Goal: Information Seeking & Learning: Check status

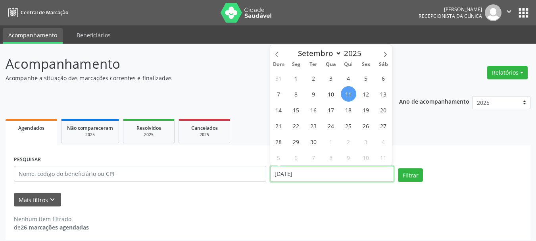
click at [347, 176] on input "[DATE]" at bounding box center [332, 174] width 124 height 16
click at [370, 92] on span "12" at bounding box center [365, 93] width 15 height 15
type input "[DATE]"
click at [370, 92] on span "12" at bounding box center [365, 93] width 15 height 15
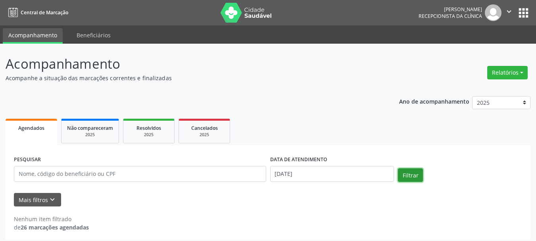
click at [412, 178] on button "Filtrar" at bounding box center [410, 174] width 25 height 13
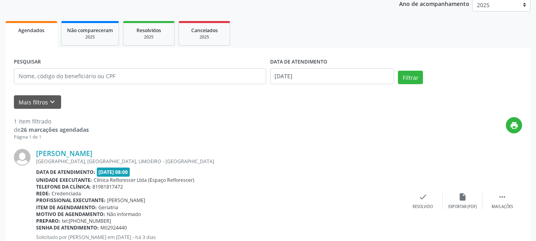
scroll to position [132, 0]
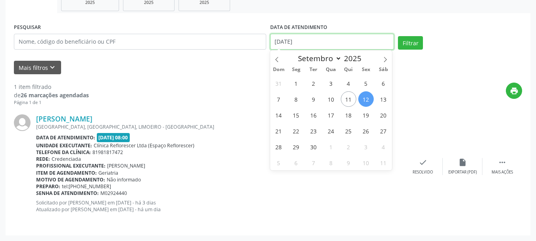
click at [313, 38] on input "[DATE]" at bounding box center [332, 42] width 124 height 16
click at [302, 115] on span "15" at bounding box center [295, 114] width 15 height 15
type input "[DATE]"
click at [302, 115] on span "15" at bounding box center [295, 114] width 15 height 15
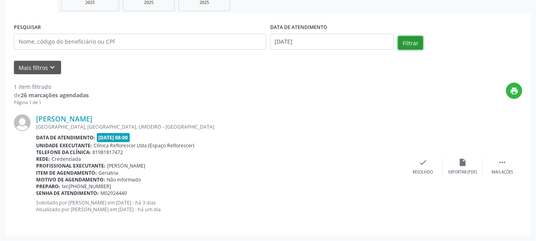
click at [416, 42] on button "Filtrar" at bounding box center [410, 42] width 25 height 13
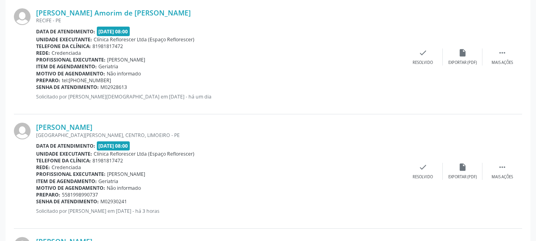
scroll to position [603, 0]
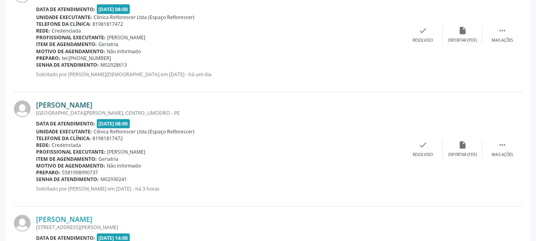
click at [92, 100] on link "[PERSON_NAME]" at bounding box center [64, 104] width 56 height 9
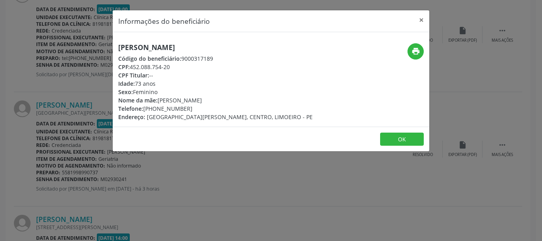
drag, startPoint x: 119, startPoint y: 46, endPoint x: 230, endPoint y: 41, distance: 111.6
click at [239, 38] on div "[PERSON_NAME] Código do beneficiário: 9000317189 CPF: 452.088.754-20 CPF Titula…" at bounding box center [271, 79] width 317 height 94
copy h5 "[PERSON_NAME]"
click at [398, 140] on button "OK" at bounding box center [402, 138] width 44 height 13
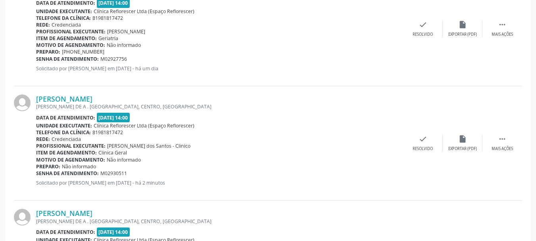
scroll to position [960, 0]
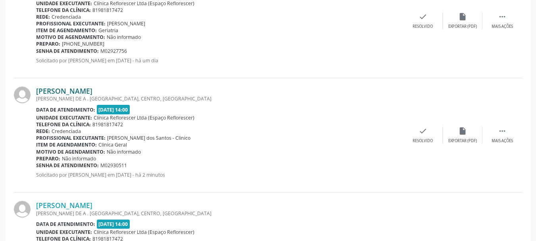
click at [77, 89] on link "[PERSON_NAME]" at bounding box center [64, 90] width 56 height 9
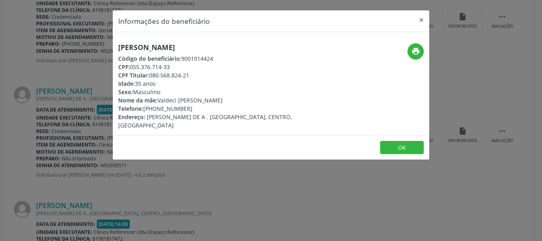
drag, startPoint x: 118, startPoint y: 44, endPoint x: 242, endPoint y: 44, distance: 123.7
click at [242, 44] on h5 "[PERSON_NAME]" at bounding box center [218, 47] width 200 height 8
copy h5 "[PERSON_NAME]"
click at [373, 211] on div "Informações do beneficiário × [PERSON_NAME] Código do beneficiário: 9001014424 …" at bounding box center [271, 120] width 542 height 241
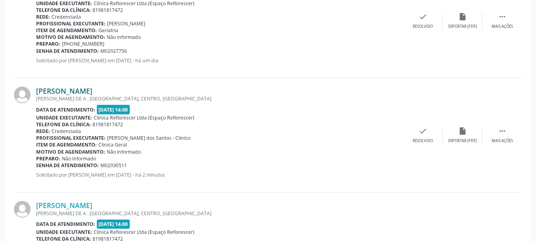
click at [92, 92] on link "[PERSON_NAME]" at bounding box center [64, 90] width 56 height 9
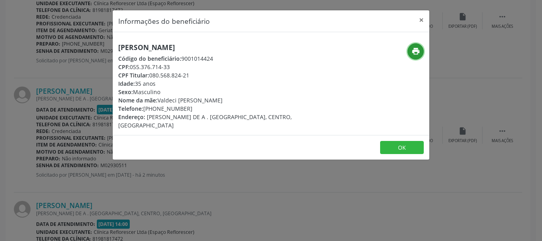
click at [414, 53] on icon "print" at bounding box center [415, 51] width 9 height 9
drag, startPoint x: 144, startPoint y: 107, endPoint x: 189, endPoint y: 107, distance: 45.2
click at [189, 107] on div "Telefone: [PHONE_NUMBER]" at bounding box center [218, 108] width 200 height 8
copy div "[PHONE_NUMBER]"
drag, startPoint x: 180, startPoint y: 58, endPoint x: 228, endPoint y: 57, distance: 47.6
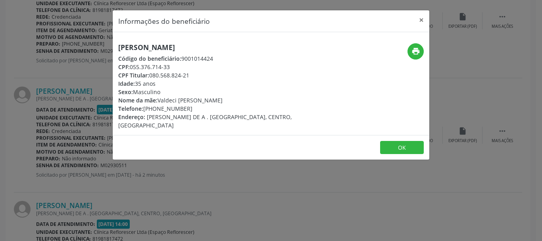
click at [228, 57] on div "Código do beneficiário: 9001014424" at bounding box center [218, 58] width 200 height 8
copy div "9001014424"
click at [391, 141] on button "OK" at bounding box center [402, 147] width 44 height 13
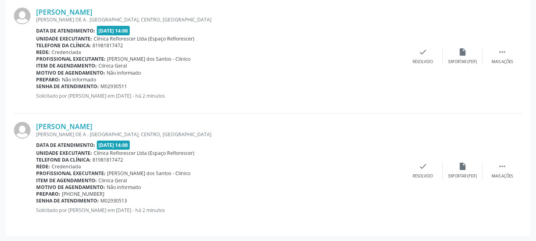
scroll to position [1040, 0]
click at [92, 125] on link "[PERSON_NAME]" at bounding box center [64, 125] width 56 height 9
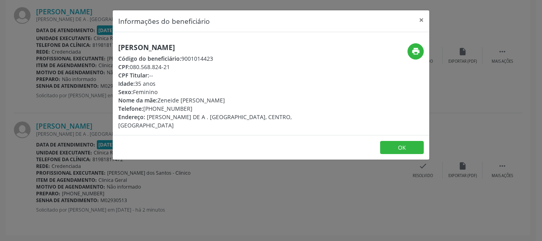
drag, startPoint x: 119, startPoint y: 46, endPoint x: 268, endPoint y: 42, distance: 149.2
click at [268, 42] on div "[PERSON_NAME] Código do beneficiário: 9001014423 CPF: 080.568.824-21 CPF Titula…" at bounding box center [271, 83] width 317 height 103
copy h5 "[PERSON_NAME]"
click at [418, 53] on icon "print" at bounding box center [415, 51] width 9 height 9
drag, startPoint x: 130, startPoint y: 66, endPoint x: 170, endPoint y: 65, distance: 40.5
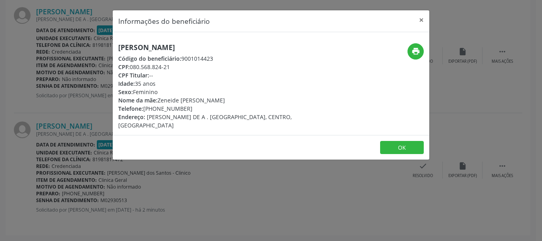
click at [170, 65] on div "CPF: 080.568.824-21" at bounding box center [218, 67] width 200 height 8
copy div "080.568.824-21"
drag, startPoint x: 145, startPoint y: 110, endPoint x: 185, endPoint y: 109, distance: 40.1
click at [185, 109] on div "Telefone: [PHONE_NUMBER]" at bounding box center [218, 108] width 200 height 8
copy div "[PHONE_NUMBER]"
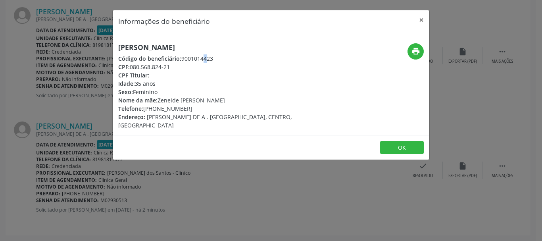
click at [182, 58] on div "Código do beneficiário: 9001014423" at bounding box center [218, 58] width 200 height 8
drag, startPoint x: 180, startPoint y: 58, endPoint x: 209, endPoint y: 56, distance: 29.1
click at [250, 58] on div "Código do beneficiário: 9001014423" at bounding box center [218, 58] width 200 height 8
copy div "9001014423"
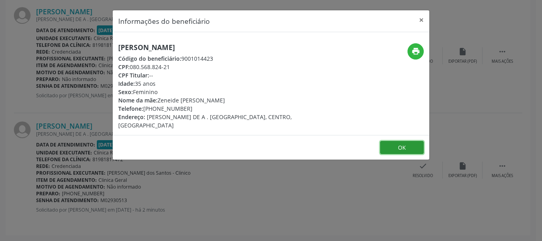
click at [389, 144] on button "OK" at bounding box center [402, 147] width 44 height 13
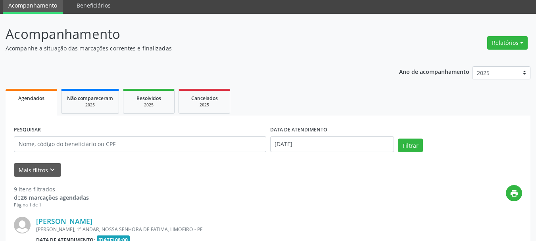
scroll to position [48, 0]
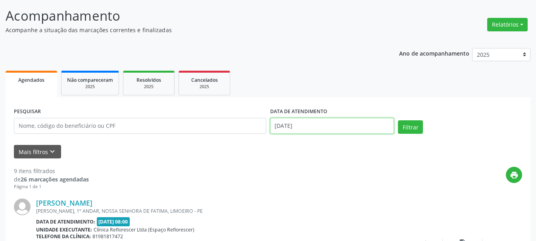
click at [322, 123] on input "[DATE]" at bounding box center [332, 126] width 124 height 16
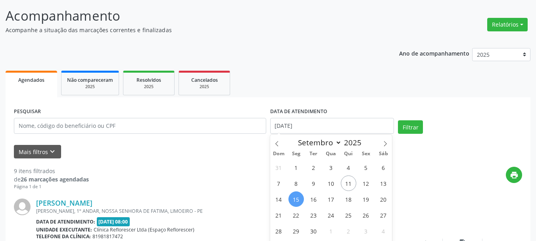
click at [322, 198] on div "31 1 2 3 4 5 6 7 8 9 10 11 12 13 14 15 16 17 18 19 20 21 22 23 24 25 26 27 28 2…" at bounding box center [331, 206] width 122 height 95
click at [320, 198] on span "16" at bounding box center [313, 198] width 15 height 15
type input "[DATE]"
click at [319, 198] on span "16" at bounding box center [313, 198] width 15 height 15
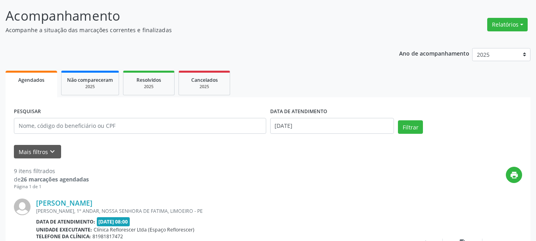
click at [408, 126] on button "Filtrar" at bounding box center [410, 126] width 25 height 13
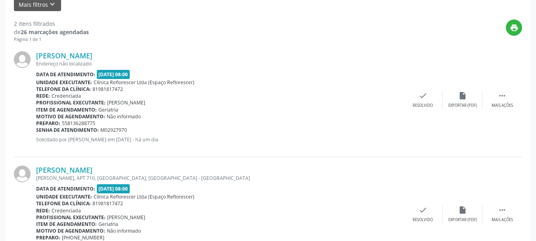
scroll to position [81, 0]
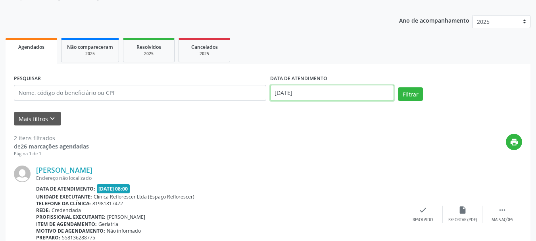
click at [311, 95] on input "[DATE]" at bounding box center [332, 93] width 124 height 16
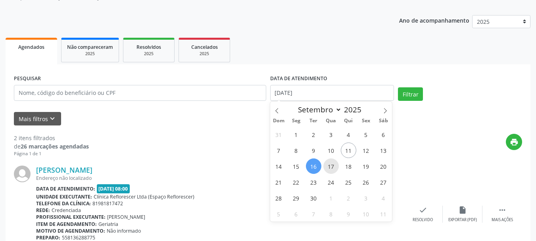
click at [335, 170] on span "17" at bounding box center [330, 165] width 15 height 15
type input "17/09/2025"
click at [335, 170] on span "17" at bounding box center [330, 165] width 15 height 15
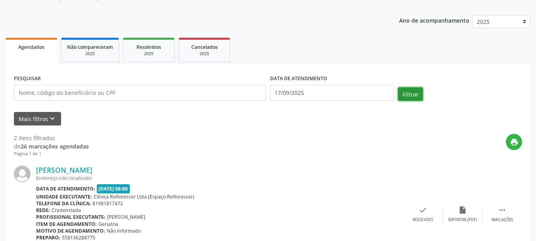
click at [411, 94] on button "Filtrar" at bounding box center [410, 93] width 25 height 13
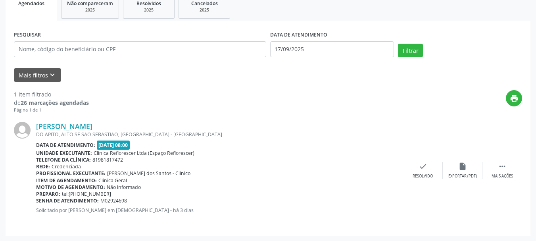
scroll to position [125, 0]
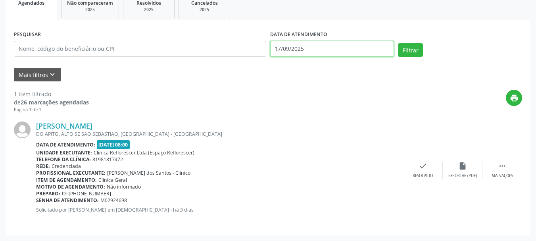
click at [324, 46] on input "17/09/2025" at bounding box center [332, 49] width 124 height 16
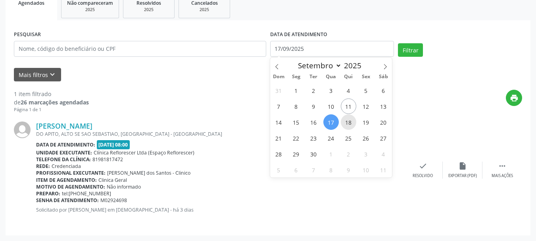
click at [353, 126] on span "18" at bounding box center [348, 121] width 15 height 15
type input "[DATE]"
click at [353, 126] on span "18" at bounding box center [348, 121] width 15 height 15
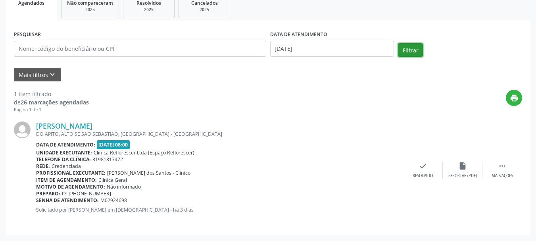
click at [411, 54] on button "Filtrar" at bounding box center [410, 49] width 25 height 13
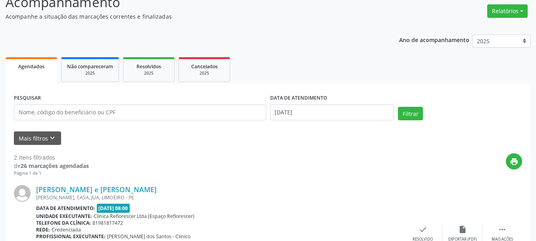
scroll to position [41, 0]
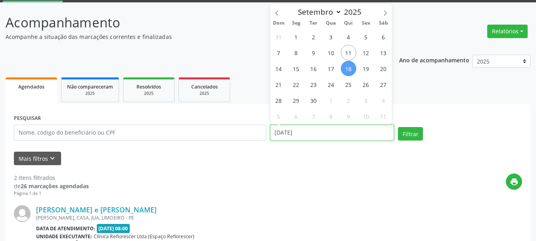
click at [311, 134] on input "[DATE]" at bounding box center [332, 133] width 124 height 16
click at [363, 71] on span "19" at bounding box center [365, 68] width 15 height 15
type input "[DATE]"
click at [363, 71] on span "19" at bounding box center [365, 68] width 15 height 15
select select "8"
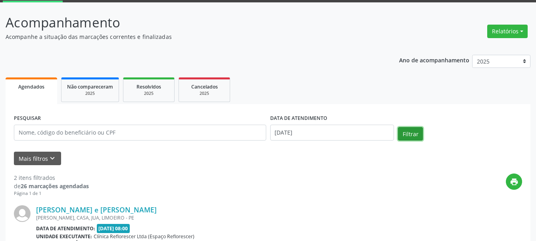
click at [398, 136] on button "Filtrar" at bounding box center [410, 133] width 25 height 13
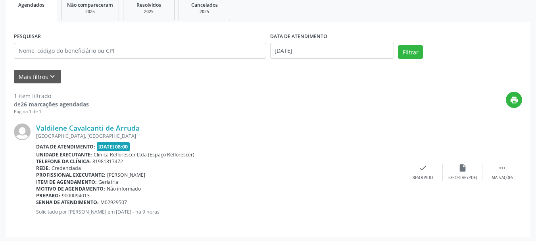
scroll to position [125, 0]
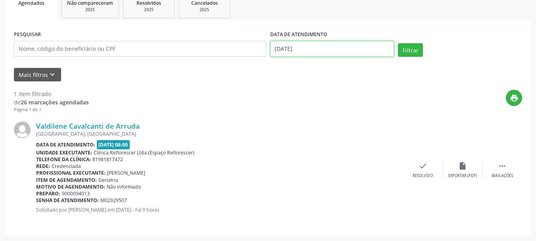
click at [307, 49] on input "[DATE]" at bounding box center [332, 49] width 124 height 16
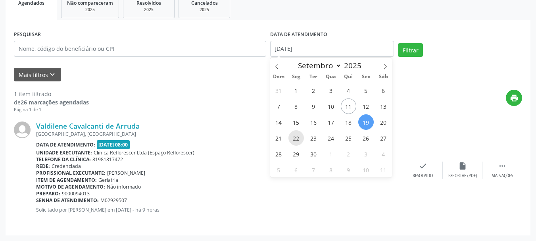
click at [297, 140] on span "22" at bounding box center [295, 137] width 15 height 15
type input "22/09/2025"
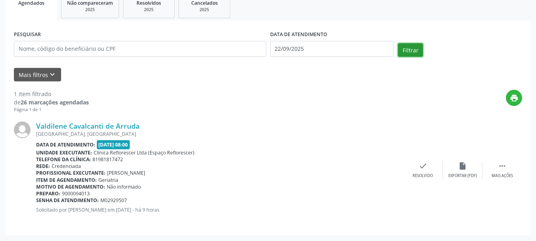
click at [404, 51] on button "Filtrar" at bounding box center [410, 49] width 25 height 13
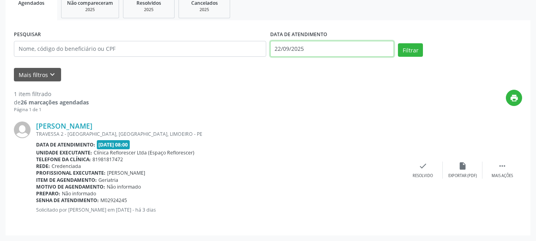
click at [313, 47] on input "22/09/2025" at bounding box center [332, 49] width 124 height 16
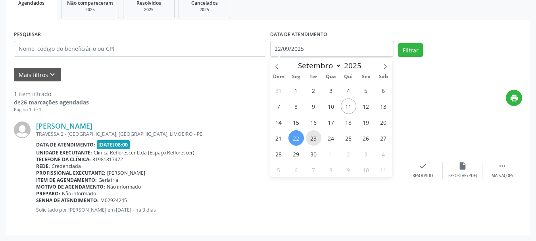
click at [315, 144] on span "23" at bounding box center [313, 137] width 15 height 15
type input "23/09/2025"
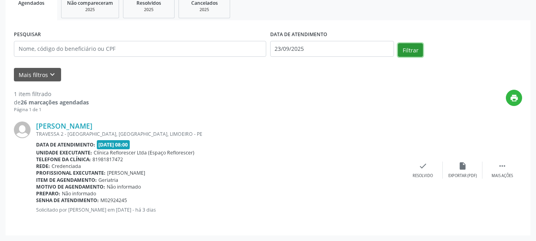
click at [414, 51] on button "Filtrar" at bounding box center [410, 49] width 25 height 13
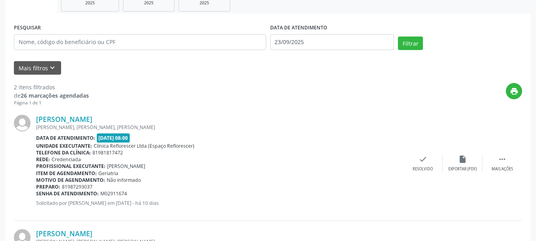
scroll to position [121, 0]
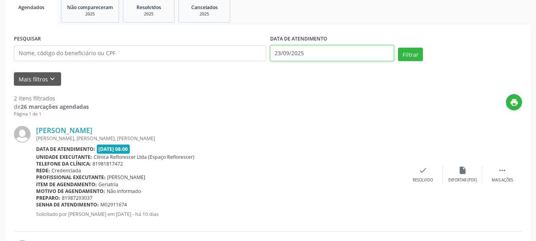
click at [325, 53] on input "23/09/2025" at bounding box center [332, 53] width 124 height 16
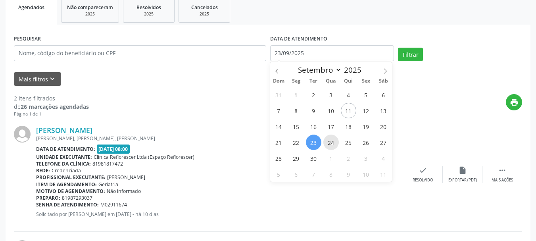
click at [336, 146] on span "24" at bounding box center [330, 141] width 15 height 15
type input "[DATE]"
click at [336, 146] on span "24" at bounding box center [330, 141] width 15 height 15
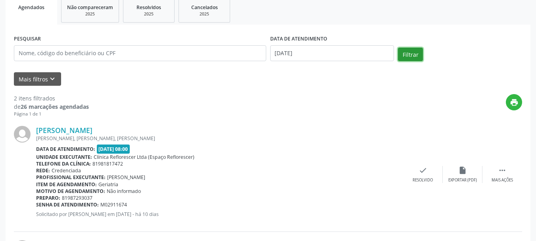
click at [418, 48] on button "Filtrar" at bounding box center [410, 54] width 25 height 13
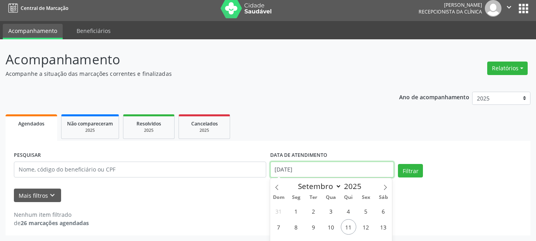
scroll to position [54, 0]
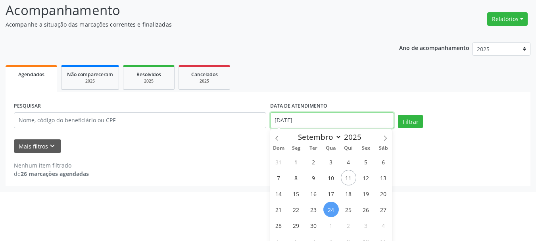
click at [346, 175] on body "Central de Marcação [PERSON_NAME] Recepcionista da clínica  Configurações Sair…" at bounding box center [268, 66] width 536 height 241
click at [353, 213] on span "25" at bounding box center [348, 208] width 15 height 15
type input "25/09/2025"
click at [353, 213] on span "25" at bounding box center [348, 208] width 15 height 15
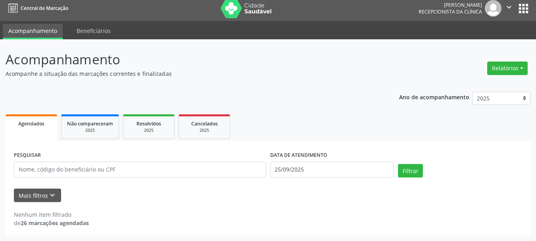
scroll to position [4, 0]
click at [405, 171] on button "Filtrar" at bounding box center [410, 170] width 25 height 13
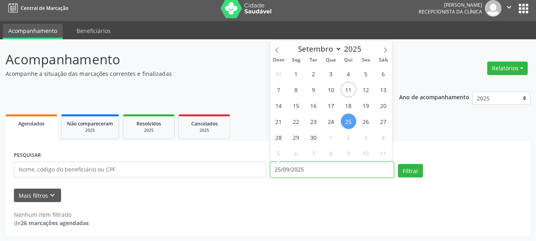
click at [340, 175] on input "25/09/2025" at bounding box center [332, 169] width 124 height 16
click at [366, 119] on span "26" at bounding box center [365, 120] width 15 height 15
type input "[DATE]"
select select "8"
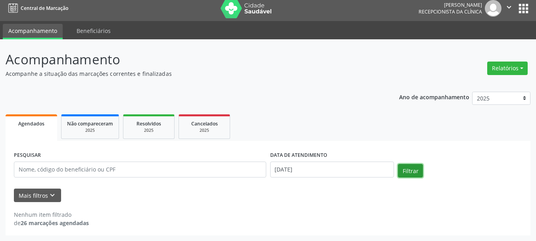
drag, startPoint x: 399, startPoint y: 170, endPoint x: 403, endPoint y: 172, distance: 4.4
click at [402, 172] on button "Filtrar" at bounding box center [410, 170] width 25 height 13
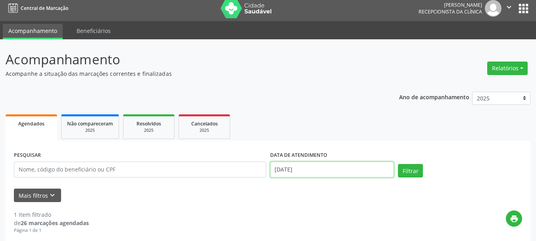
click at [295, 173] on input "[DATE]" at bounding box center [332, 169] width 124 height 16
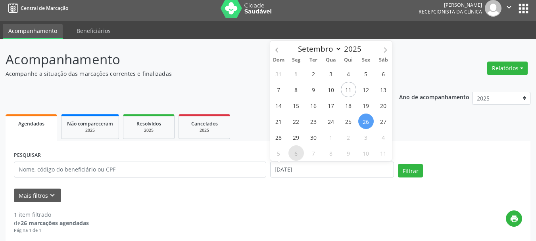
click at [300, 147] on span "6" at bounding box center [295, 152] width 15 height 15
type input "[DATE]"
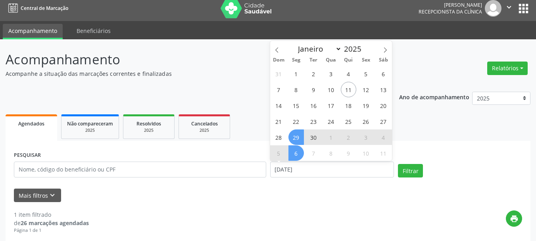
click at [297, 141] on span "29" at bounding box center [295, 136] width 15 height 15
select select "9"
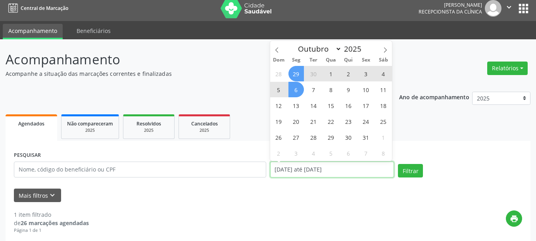
click at [328, 165] on input "[DATE] até [DATE]" at bounding box center [332, 169] width 124 height 16
click at [300, 139] on span "27" at bounding box center [295, 136] width 15 height 15
type input "[DATE]"
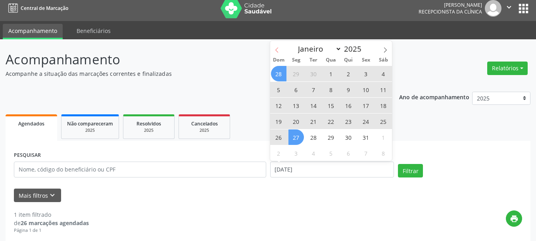
click at [275, 50] on icon at bounding box center [277, 50] width 6 height 6
select select "8"
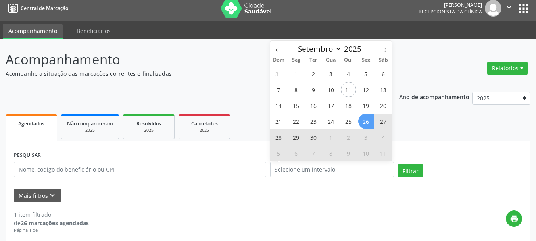
drag, startPoint x: 355, startPoint y: 215, endPoint x: 314, endPoint y: 184, distance: 51.6
click at [350, 210] on div "print" at bounding box center [305, 221] width 433 height 23
select select "9"
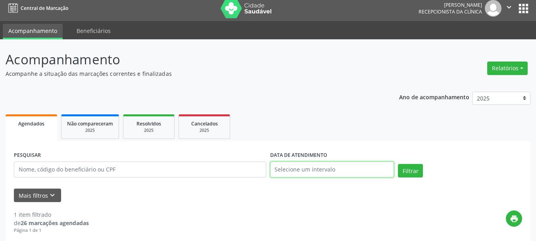
click at [311, 169] on input "text" at bounding box center [332, 169] width 124 height 16
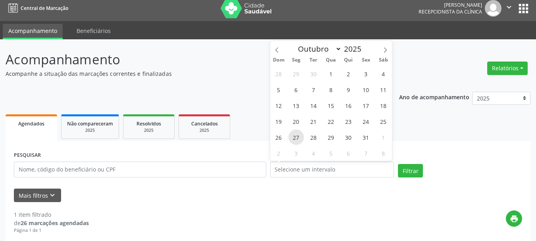
click at [297, 140] on span "27" at bounding box center [295, 136] width 15 height 15
type input "[DATE]"
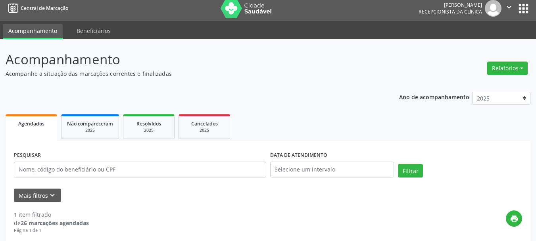
drag, startPoint x: 301, startPoint y: 178, endPoint x: 300, endPoint y: 167, distance: 11.2
click at [302, 175] on div "DATA DE ATENDIMENTO" at bounding box center [332, 166] width 128 height 34
click at [300, 167] on input "text" at bounding box center [332, 169] width 124 height 16
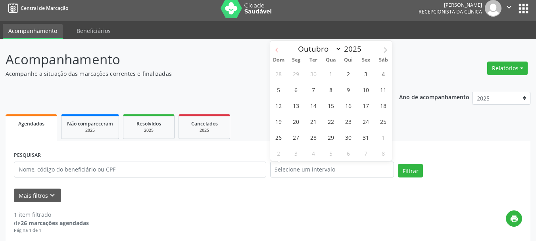
click at [278, 50] on icon at bounding box center [277, 50] width 6 height 6
select select "8"
click at [299, 140] on span "29" at bounding box center [295, 136] width 15 height 15
type input "[DATE]"
click at [311, 138] on span "30" at bounding box center [313, 136] width 15 height 15
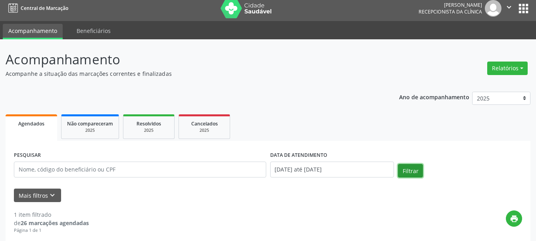
click at [417, 170] on button "Filtrar" at bounding box center [410, 170] width 25 height 13
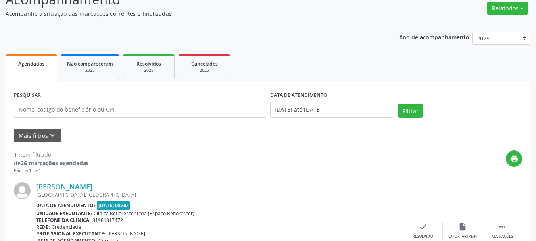
scroll to position [123, 0]
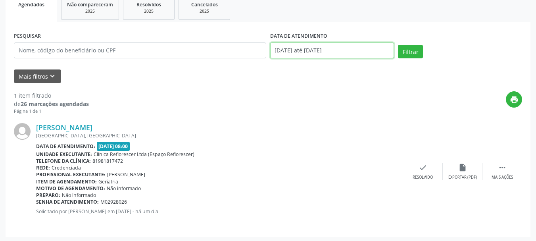
click at [337, 52] on input "[DATE] até [DATE]" at bounding box center [332, 50] width 124 height 16
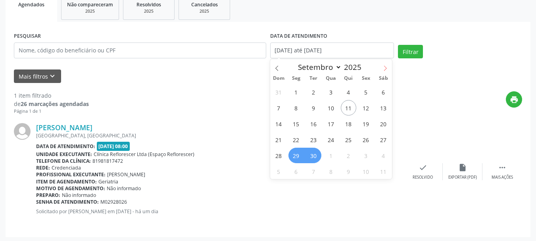
click at [380, 71] on span at bounding box center [384, 65] width 13 height 13
select select "9"
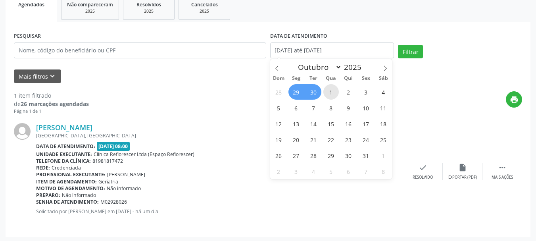
click at [330, 96] on span "1" at bounding box center [330, 91] width 15 height 15
type input "[DATE]"
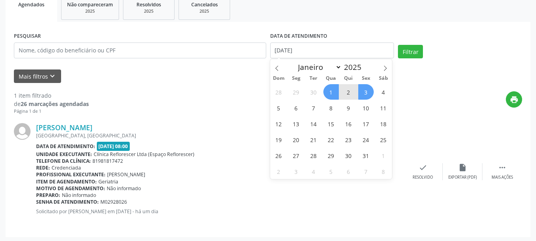
click at [364, 99] on span "3" at bounding box center [365, 91] width 15 height 15
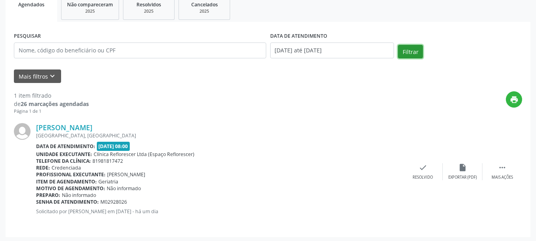
click at [412, 48] on button "Filtrar" at bounding box center [410, 51] width 25 height 13
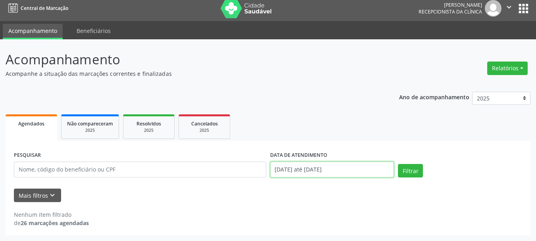
scroll to position [54, 0]
click at [334, 171] on body "Central de Marcação [PERSON_NAME] Recepcionista da clínica  Configurações Sair…" at bounding box center [268, 116] width 536 height 241
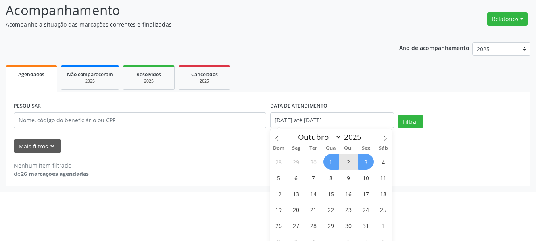
click at [330, 162] on span "1" at bounding box center [330, 161] width 15 height 15
type input "[DATE]"
click at [330, 162] on span "1" at bounding box center [330, 161] width 15 height 15
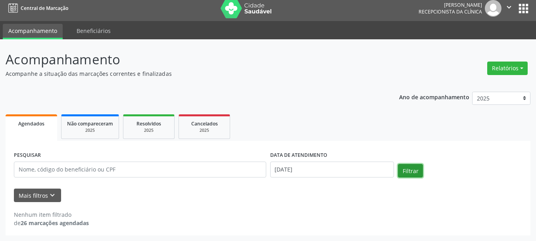
click at [401, 176] on button "Filtrar" at bounding box center [410, 170] width 25 height 13
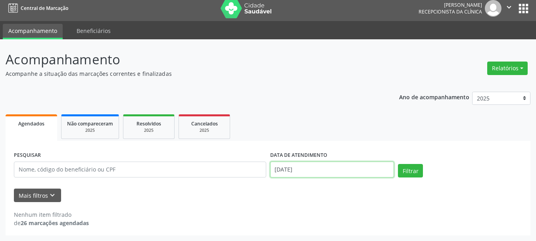
click at [321, 166] on input "[DATE]" at bounding box center [332, 169] width 124 height 16
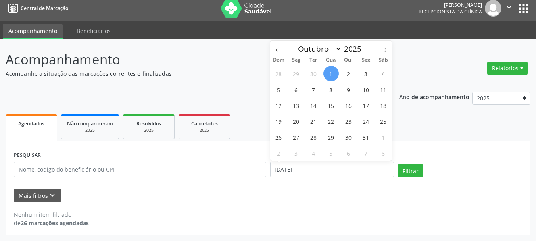
click at [332, 73] on span "1" at bounding box center [330, 73] width 15 height 15
type input "[DATE]"
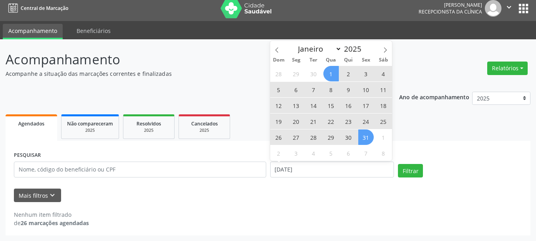
click at [366, 133] on span "31" at bounding box center [365, 136] width 15 height 15
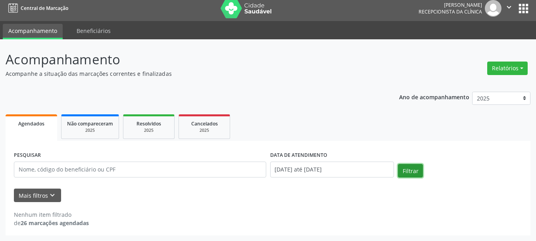
click at [405, 175] on button "Filtrar" at bounding box center [410, 170] width 25 height 13
